Goal: Transaction & Acquisition: Obtain resource

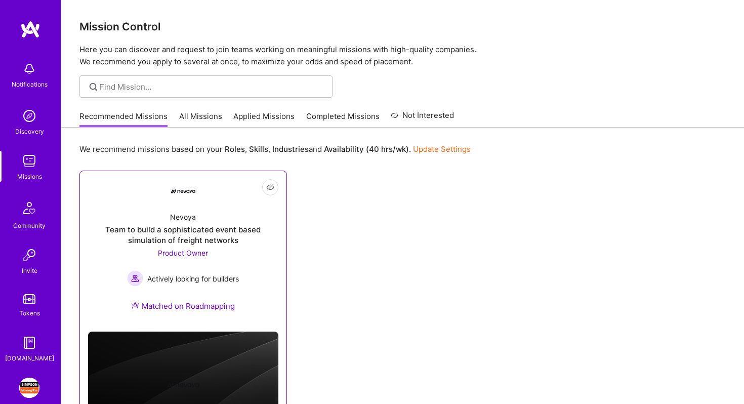
scroll to position [67, 0]
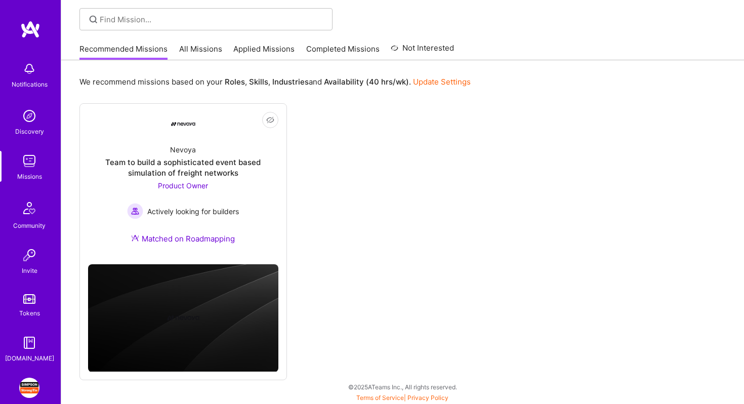
click at [28, 382] on img at bounding box center [29, 388] width 20 height 20
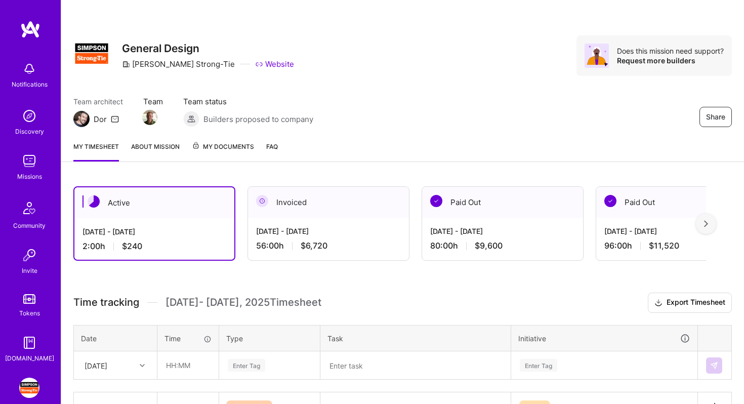
click at [704, 229] on div at bounding box center [706, 224] width 20 height 20
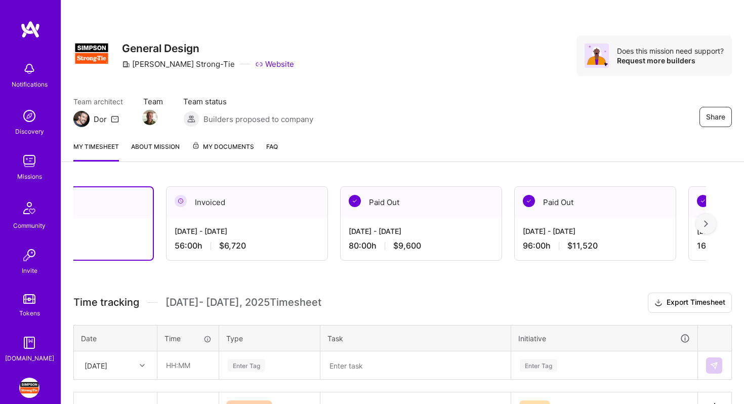
click at [704, 229] on div at bounding box center [706, 224] width 20 height 20
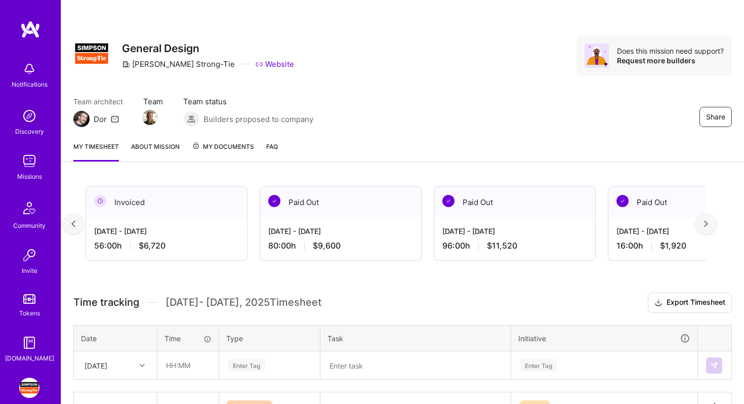
click at [704, 229] on div at bounding box center [706, 224] width 20 height 20
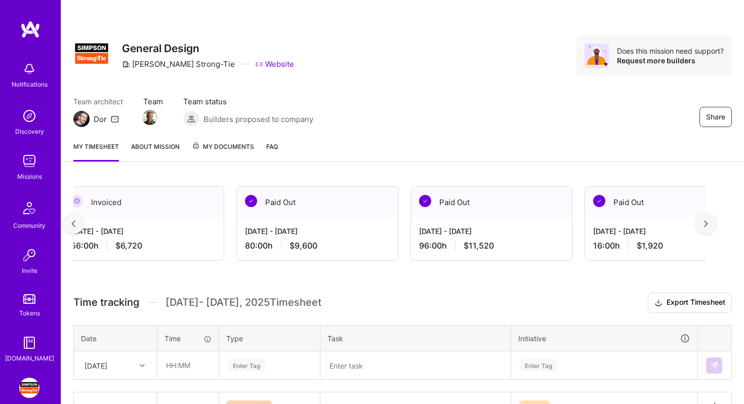
click at [704, 229] on div at bounding box center [706, 224] width 20 height 20
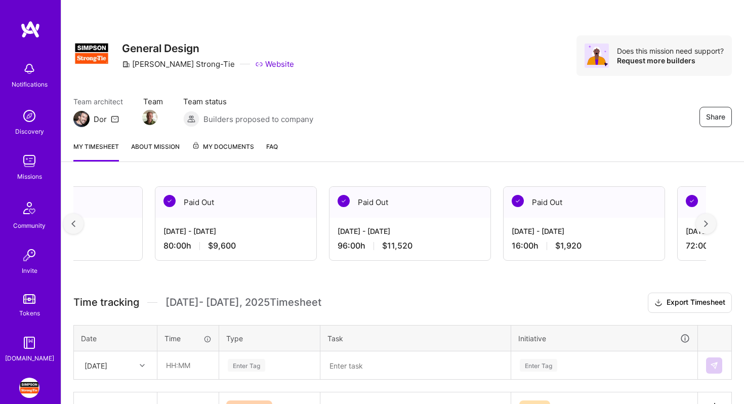
click at [704, 229] on div at bounding box center [706, 224] width 20 height 20
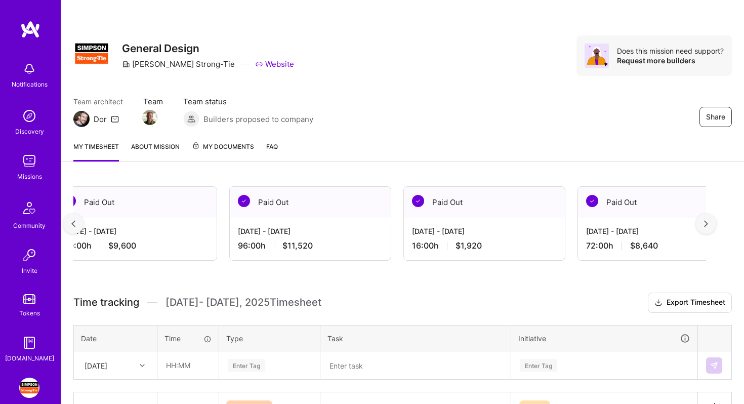
click at [704, 229] on div at bounding box center [706, 224] width 20 height 20
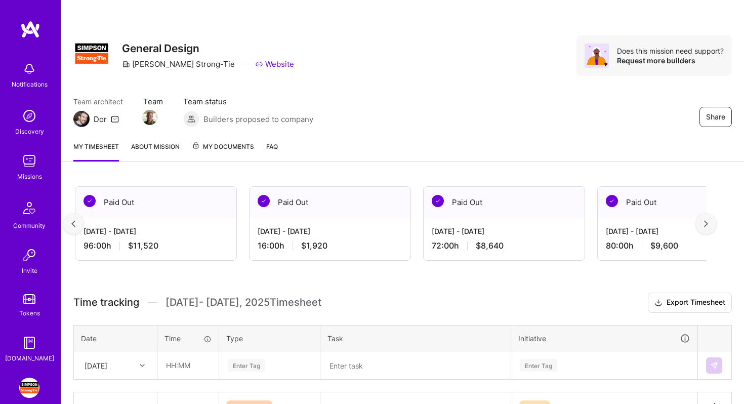
click at [704, 229] on div at bounding box center [706, 224] width 20 height 20
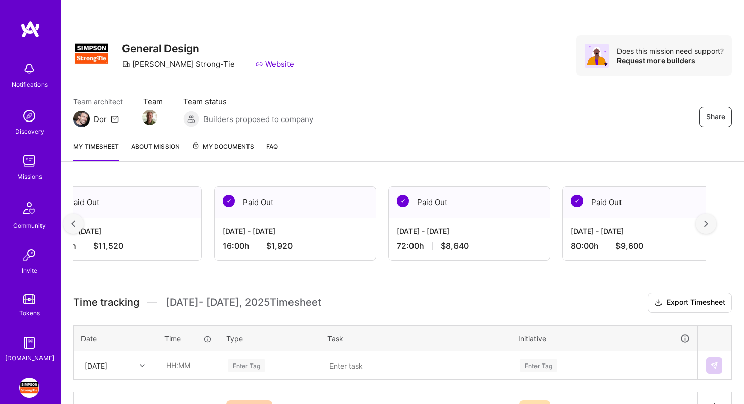
click at [704, 229] on div at bounding box center [706, 224] width 20 height 20
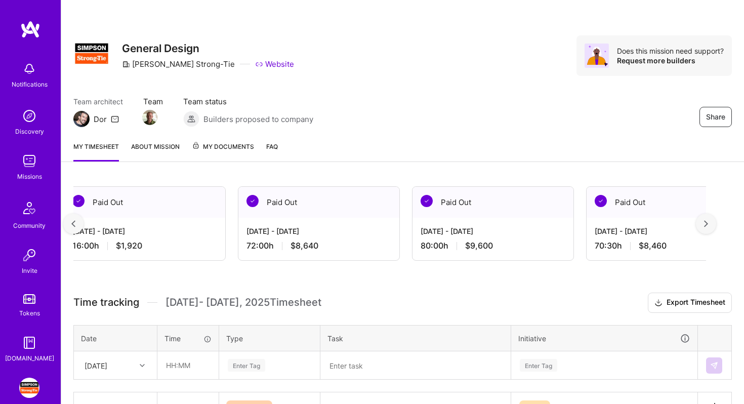
click at [704, 229] on div at bounding box center [706, 224] width 20 height 20
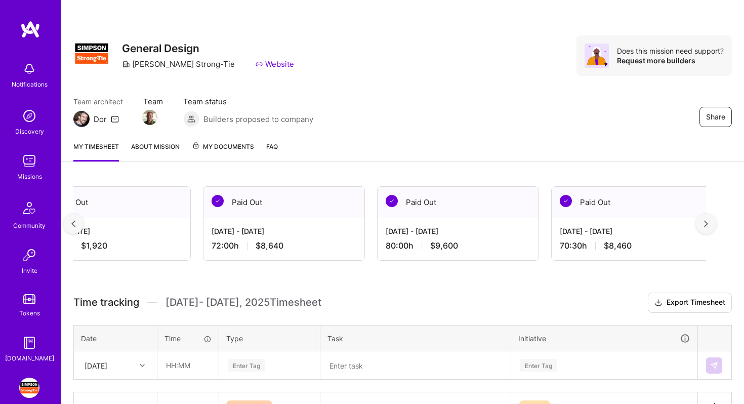
click at [704, 229] on div at bounding box center [706, 224] width 20 height 20
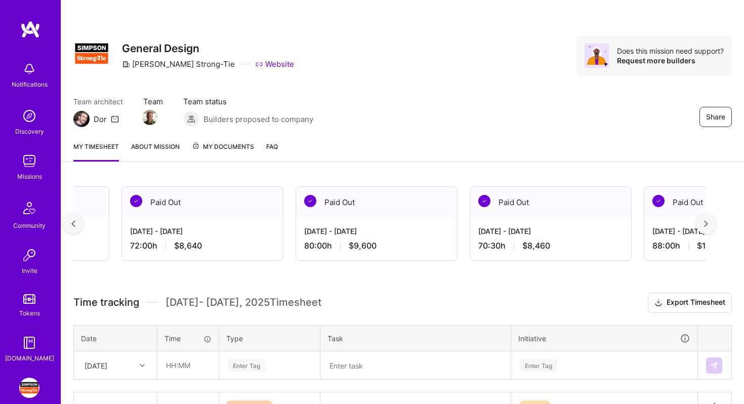
click at [704, 229] on div at bounding box center [706, 224] width 20 height 20
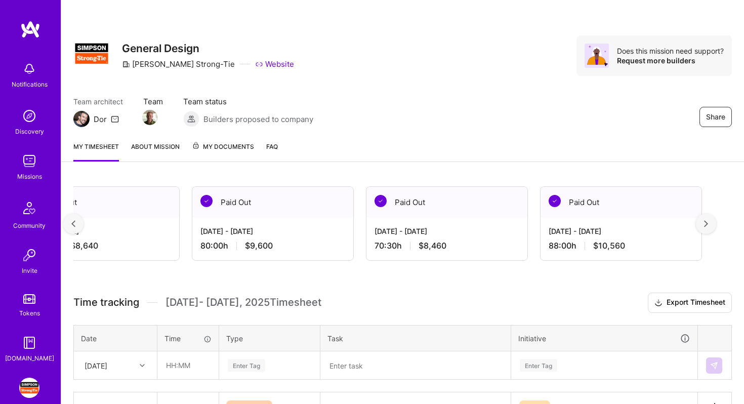
click at [704, 229] on div at bounding box center [706, 224] width 20 height 20
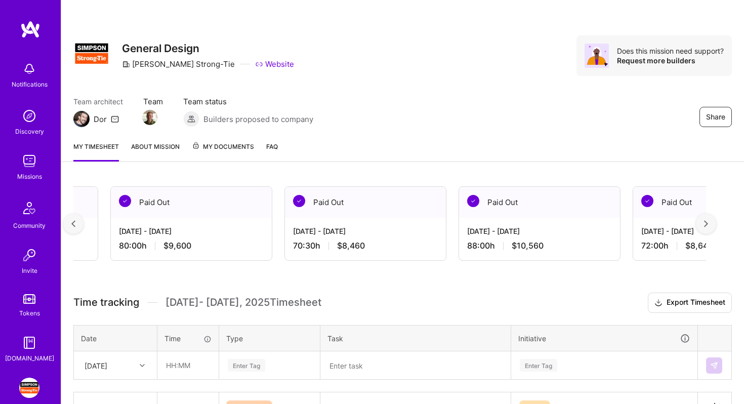
click at [704, 229] on div at bounding box center [706, 224] width 20 height 20
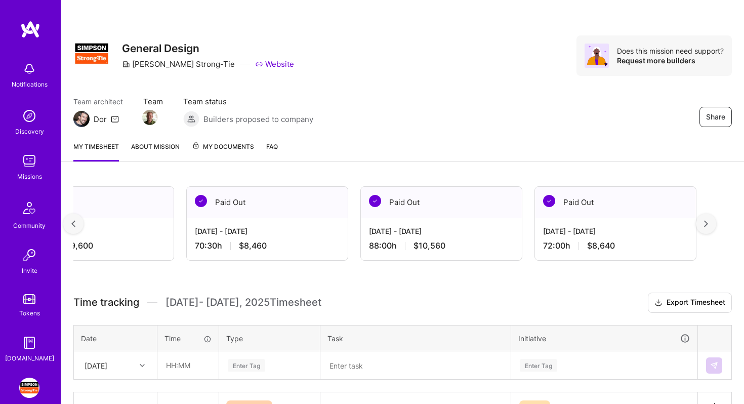
click at [704, 229] on div at bounding box center [706, 224] width 20 height 20
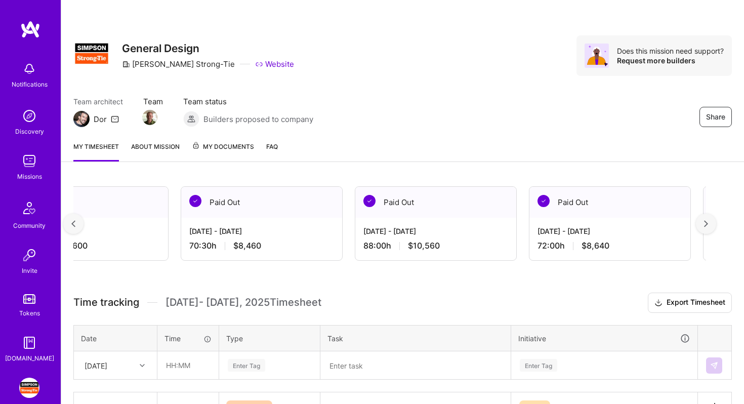
click at [704, 229] on div at bounding box center [706, 224] width 20 height 20
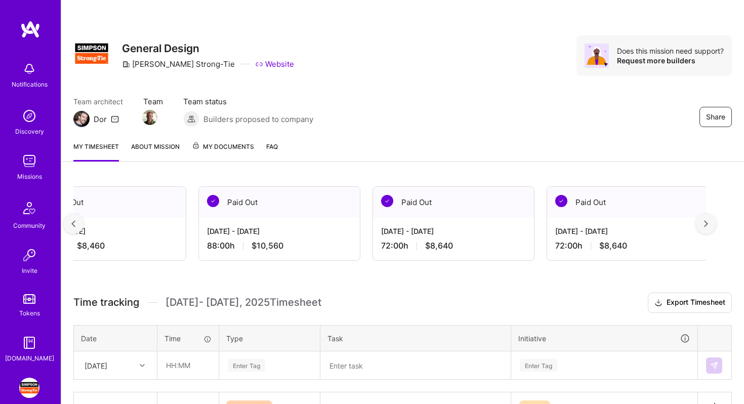
click at [704, 229] on div at bounding box center [706, 224] width 20 height 20
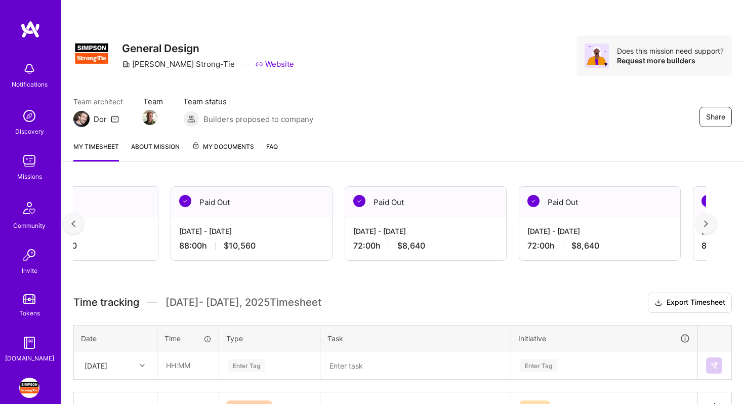
click at [704, 229] on div at bounding box center [706, 224] width 20 height 20
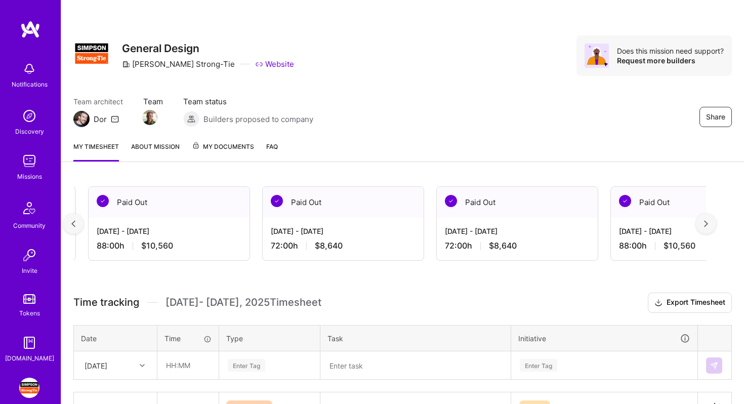
click at [704, 229] on div at bounding box center [706, 224] width 20 height 20
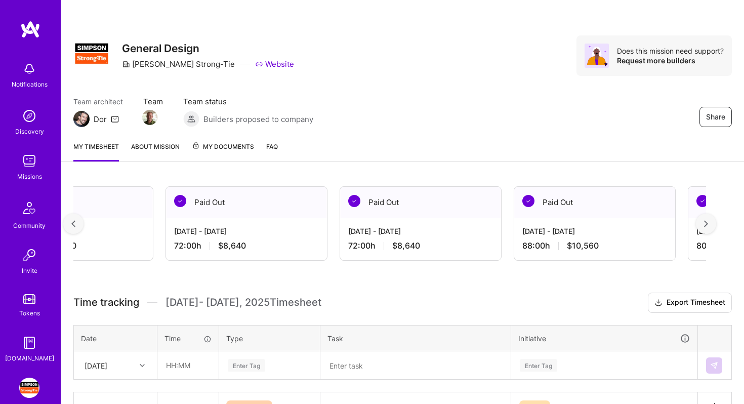
click at [704, 229] on div at bounding box center [706, 224] width 20 height 20
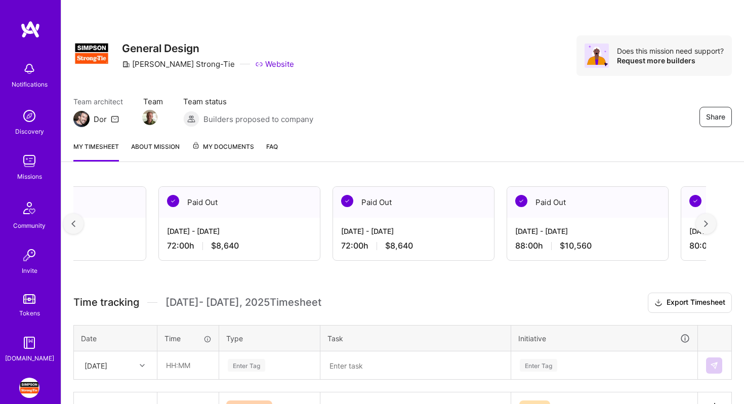
click at [704, 229] on div at bounding box center [706, 224] width 20 height 20
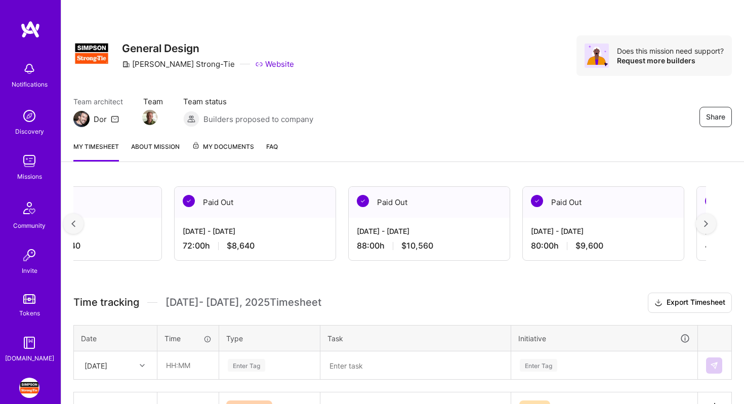
click at [704, 229] on div at bounding box center [706, 224] width 20 height 20
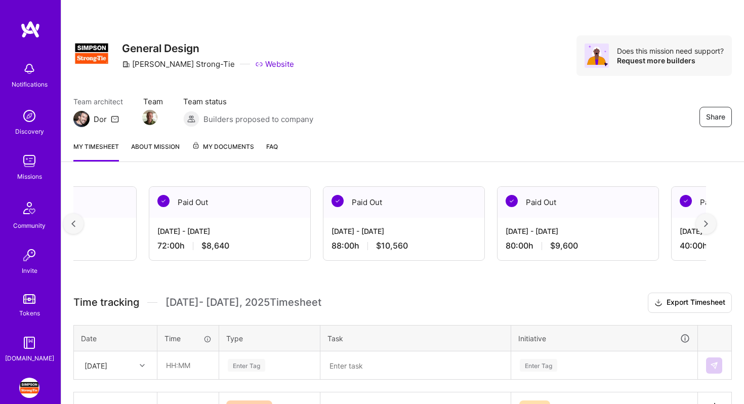
click at [704, 229] on div at bounding box center [706, 224] width 20 height 20
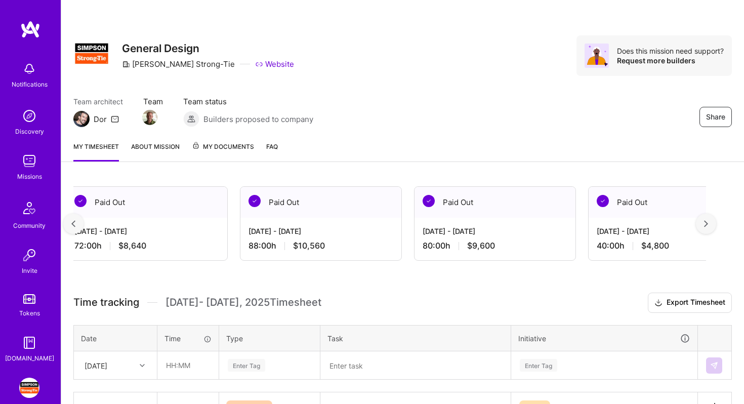
click at [704, 229] on div at bounding box center [706, 224] width 20 height 20
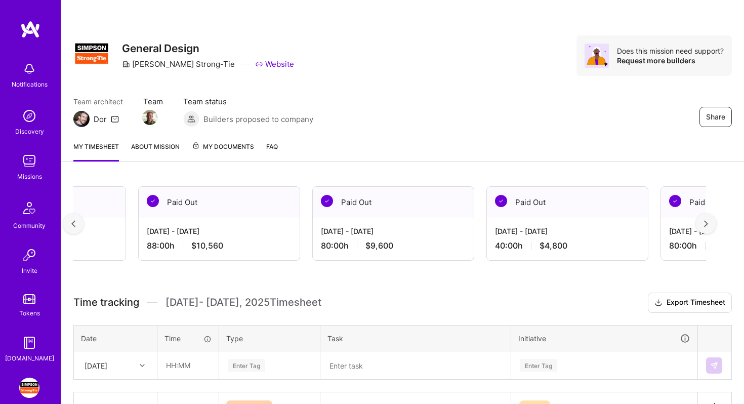
click at [704, 229] on div at bounding box center [706, 224] width 20 height 20
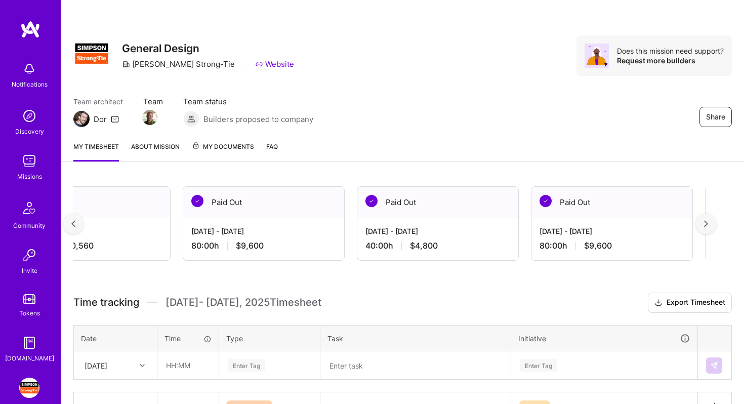
click at [704, 229] on div at bounding box center [706, 224] width 20 height 20
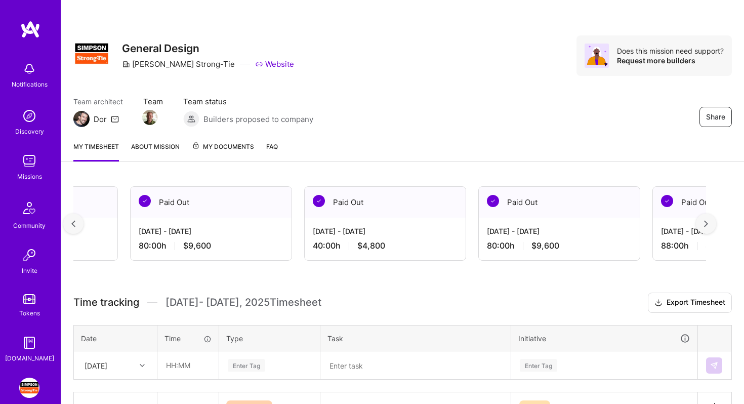
click at [704, 229] on div at bounding box center [706, 224] width 20 height 20
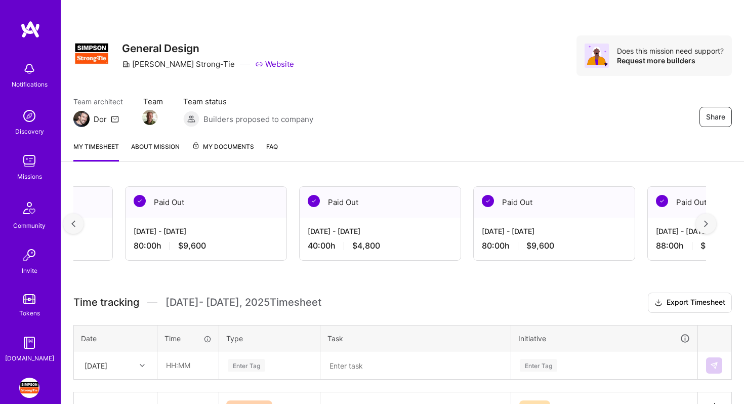
click at [704, 229] on div at bounding box center [706, 224] width 20 height 20
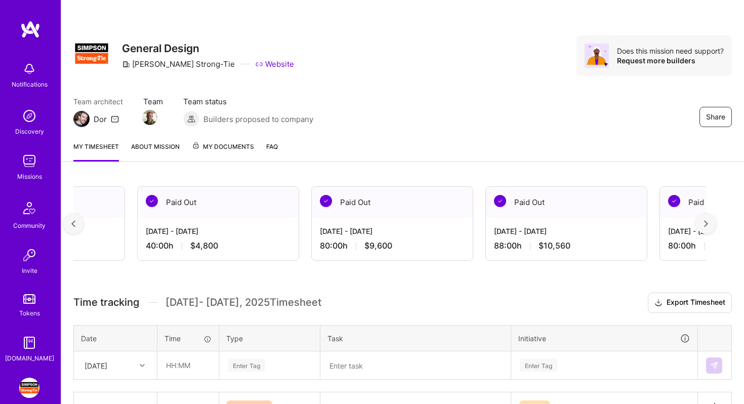
scroll to position [0, 2223]
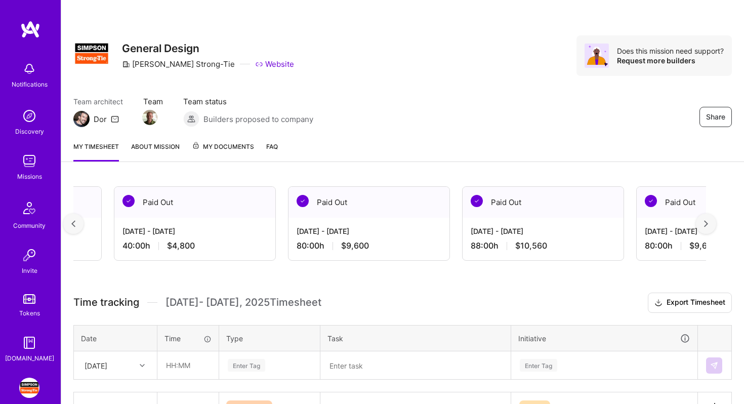
click at [704, 229] on div at bounding box center [706, 224] width 20 height 20
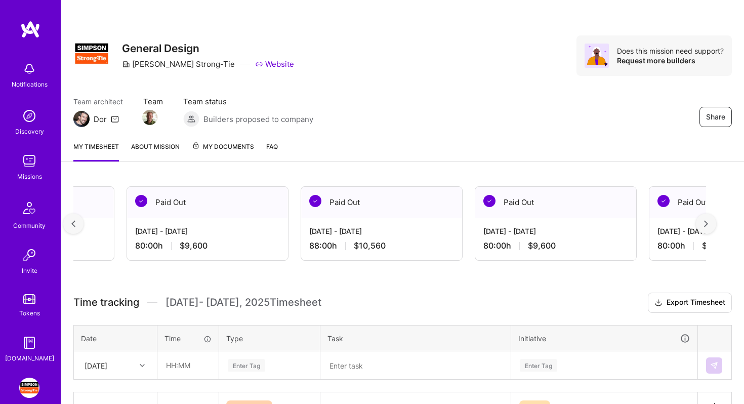
scroll to position [0, 2408]
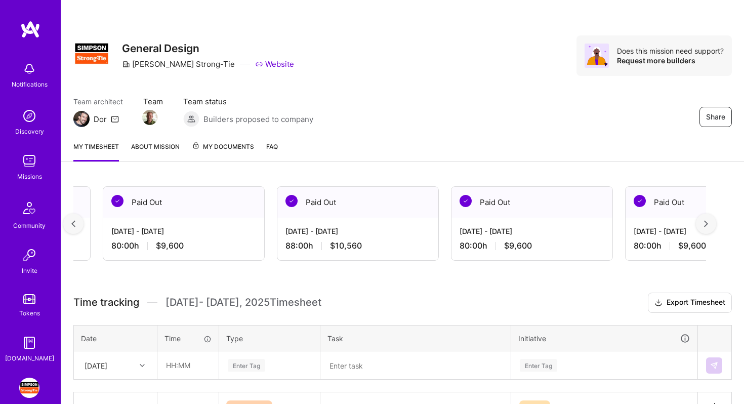
click at [545, 214] on div "Paid Out" at bounding box center [532, 202] width 161 height 31
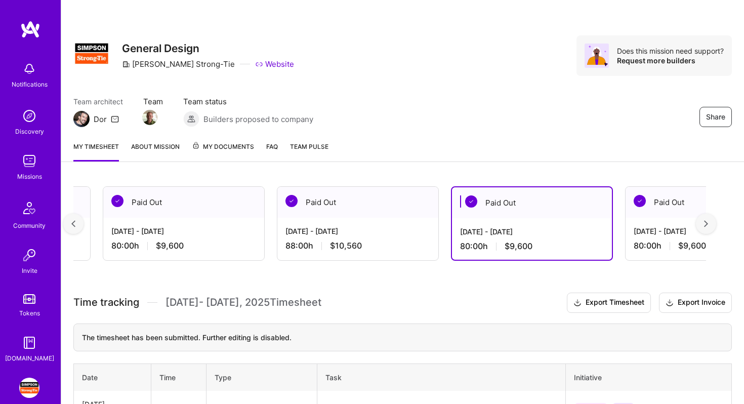
click at [224, 150] on span "My Documents" at bounding box center [223, 146] width 62 height 11
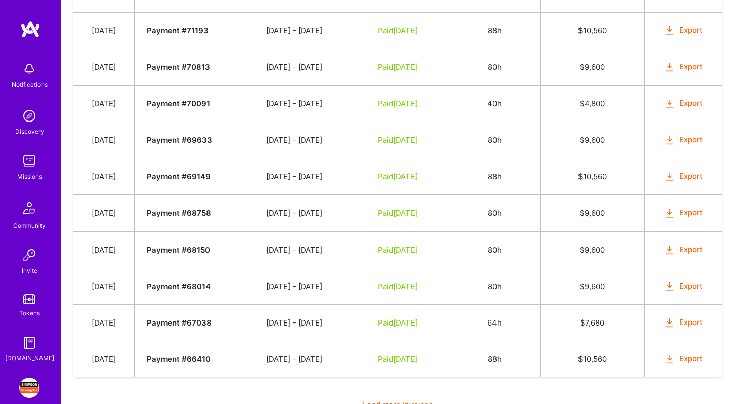
scroll to position [765, 0]
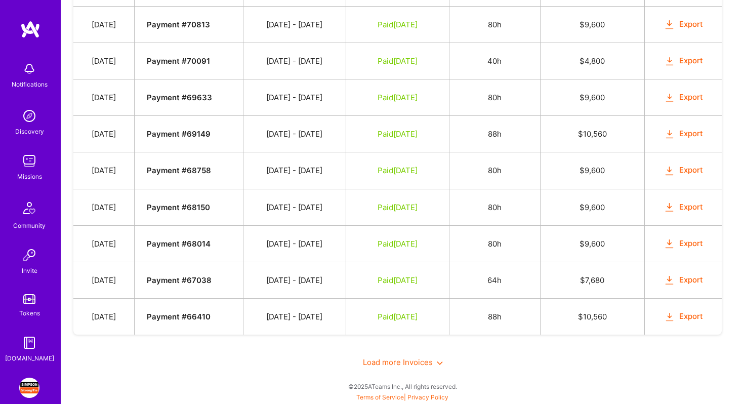
click at [681, 209] on button "Export" at bounding box center [683, 207] width 39 height 12
click at [689, 173] on button "Export" at bounding box center [683, 171] width 39 height 12
click at [685, 132] on button "Export" at bounding box center [683, 134] width 39 height 12
click at [686, 96] on button "Export" at bounding box center [683, 98] width 39 height 12
click at [684, 62] on button "Export" at bounding box center [683, 61] width 39 height 12
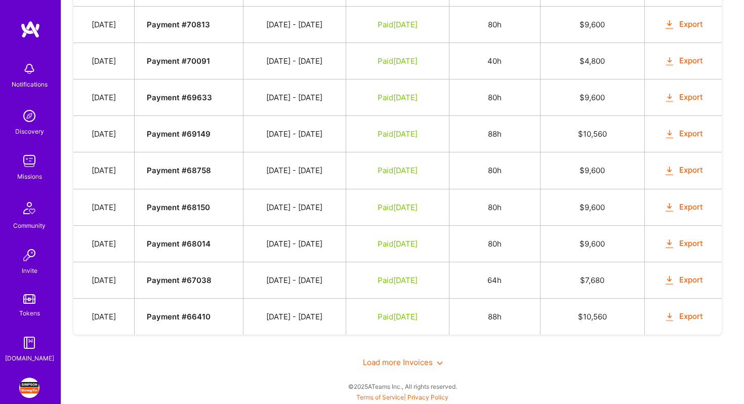
click at [684, 21] on button "Export" at bounding box center [683, 25] width 39 height 12
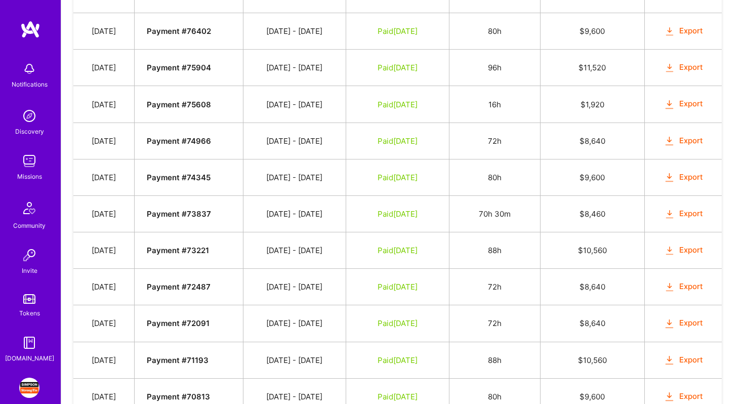
scroll to position [396, 0]
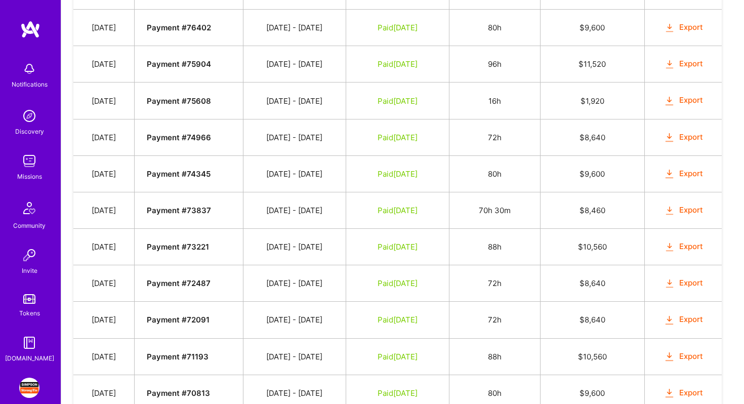
click at [687, 358] on button "Export" at bounding box center [683, 357] width 39 height 12
click at [690, 321] on button "Export" at bounding box center [683, 320] width 39 height 12
click at [686, 281] on button "Export" at bounding box center [683, 283] width 39 height 12
click at [684, 246] on button "Export" at bounding box center [683, 247] width 39 height 12
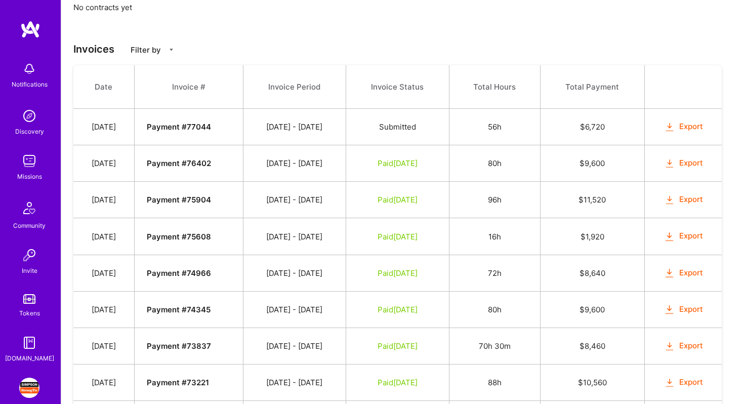
scroll to position [257, 0]
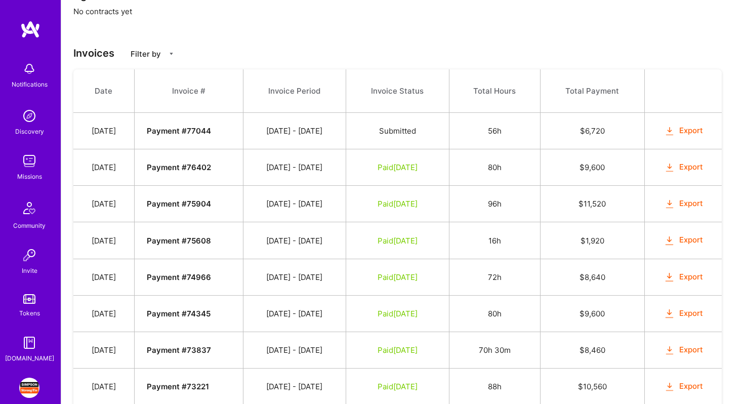
click at [688, 351] on button "Export" at bounding box center [683, 350] width 39 height 12
click at [692, 310] on button "Export" at bounding box center [683, 314] width 39 height 12
click at [693, 276] on button "Export" at bounding box center [683, 277] width 39 height 12
click at [691, 238] on button "Export" at bounding box center [683, 240] width 39 height 12
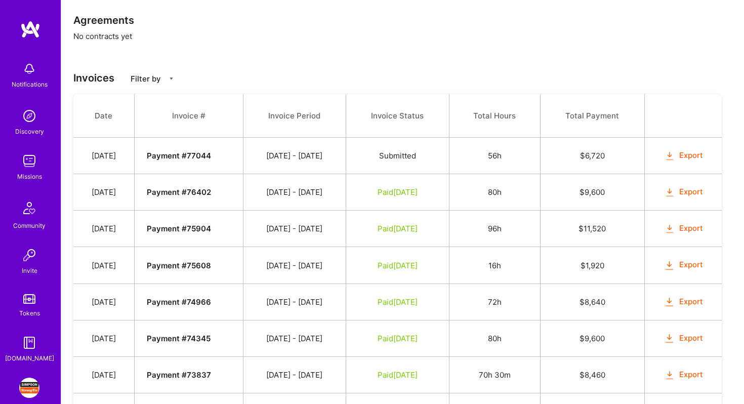
scroll to position [196, 0]
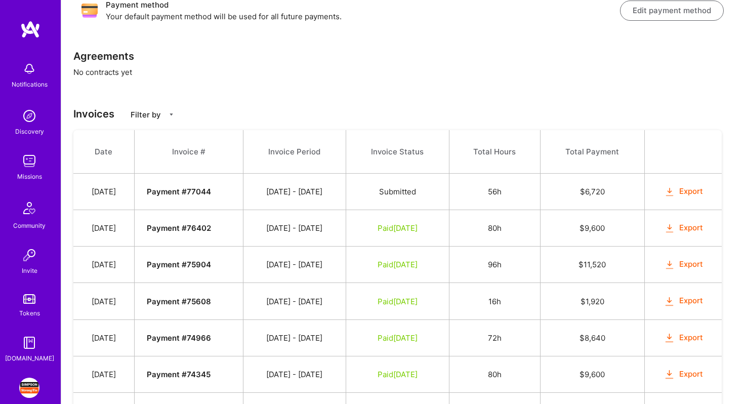
click at [690, 267] on button "Export" at bounding box center [683, 265] width 39 height 12
click at [692, 227] on button "Export" at bounding box center [683, 228] width 39 height 12
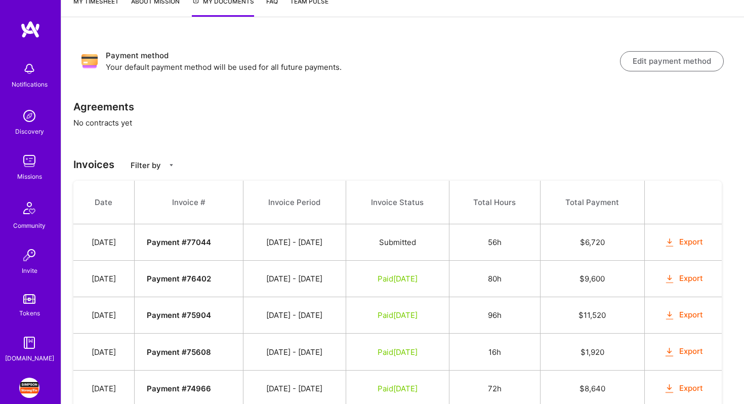
scroll to position [143, 0]
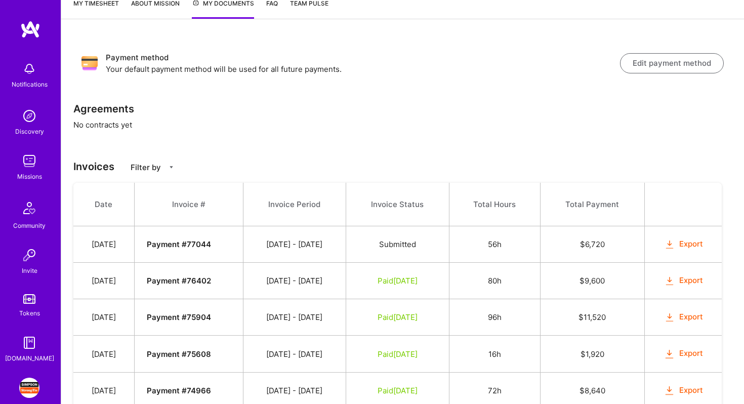
click at [688, 243] on button "Export" at bounding box center [683, 244] width 39 height 12
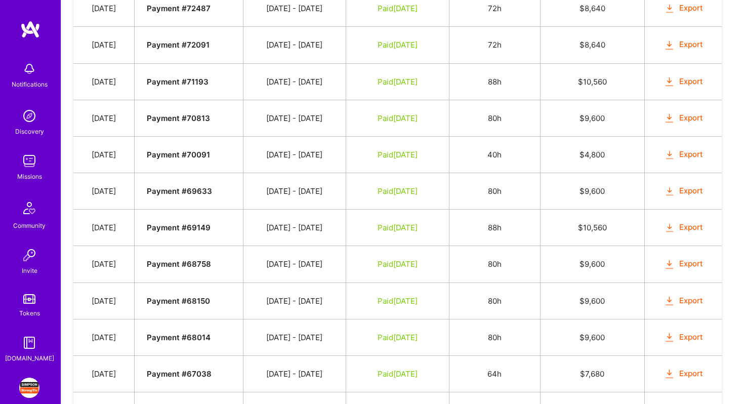
scroll to position [720, 0]
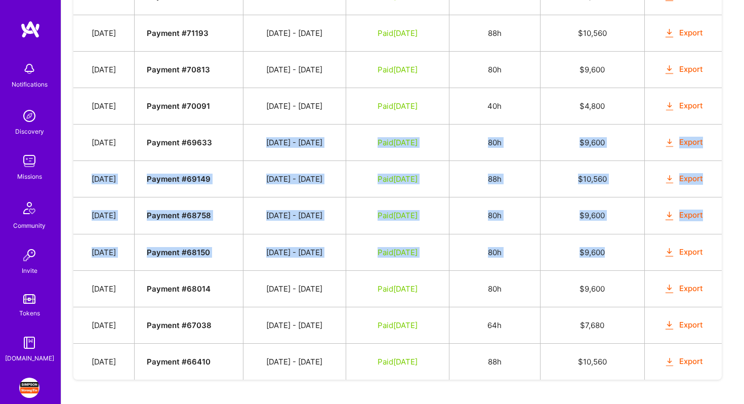
drag, startPoint x: 621, startPoint y: 251, endPoint x: 230, endPoint y: 154, distance: 402.2
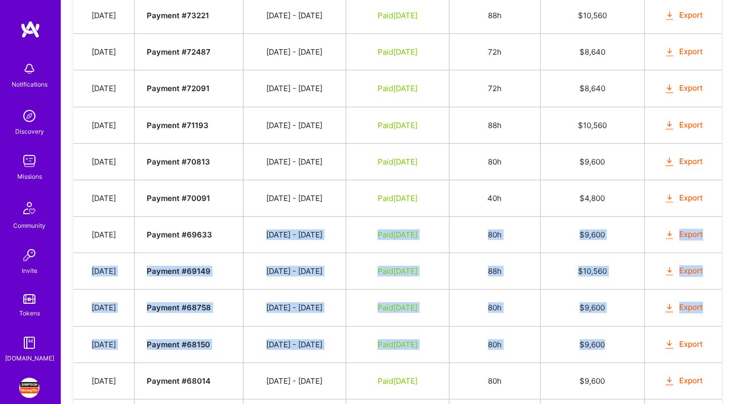
scroll to position [707, 0]
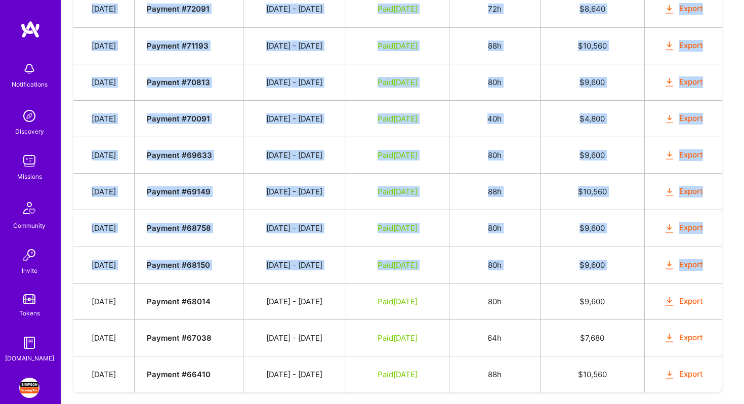
drag, startPoint x: 99, startPoint y: 203, endPoint x: 720, endPoint y: 275, distance: 624.8
click at [720, 275] on tbody "Date Invoice # Invoice Period Invoice Status Total Hours Total Payment [DATE] P…" at bounding box center [397, 5] width 648 height 773
copy tbody "Date Invoice # Invoice Period Invoice Status Total Hours Total Payment [DATE] P…"
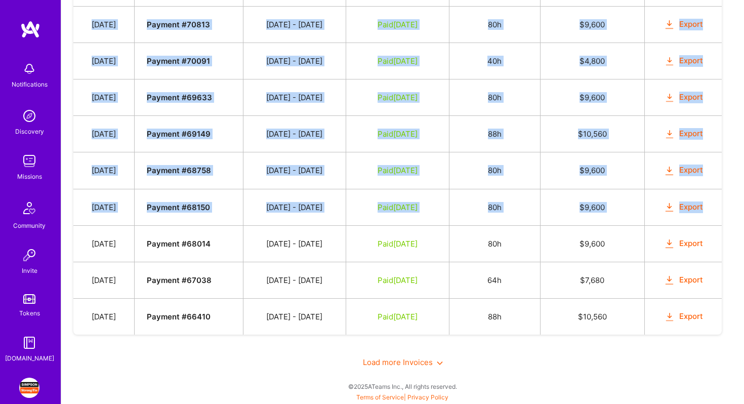
scroll to position [698, 0]
